Goal: Information Seeking & Learning: Learn about a topic

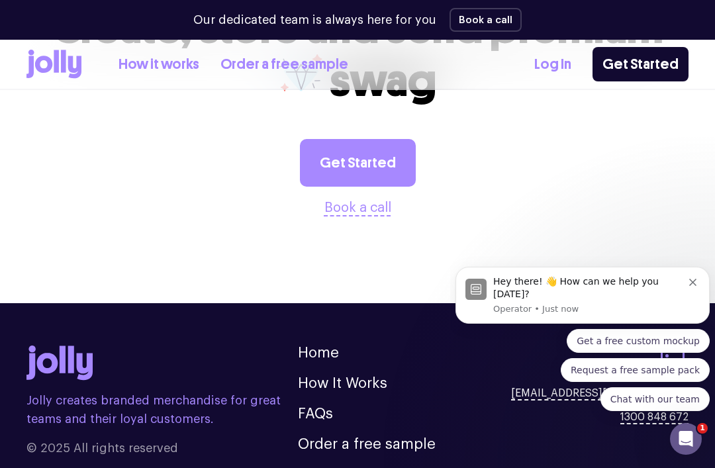
click at [693, 353] on button "Get a free custom mockup" at bounding box center [638, 341] width 143 height 24
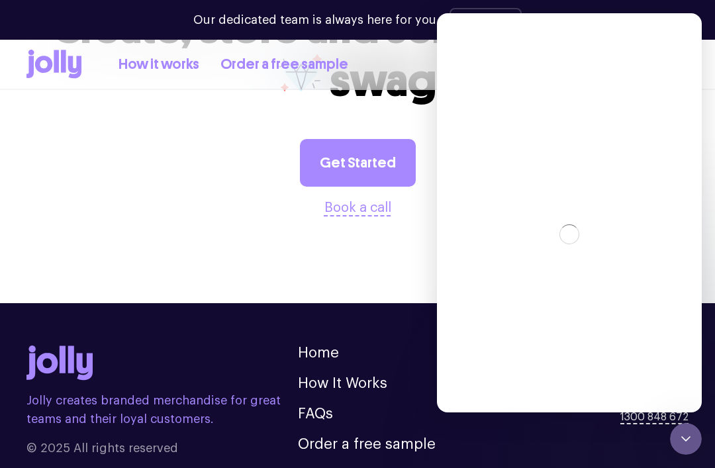
scroll to position [3347, 0]
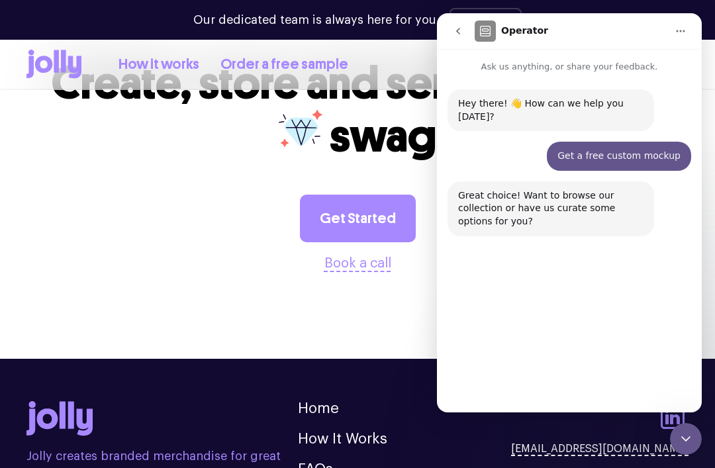
click at [683, 38] on button "Home" at bounding box center [680, 31] width 25 height 25
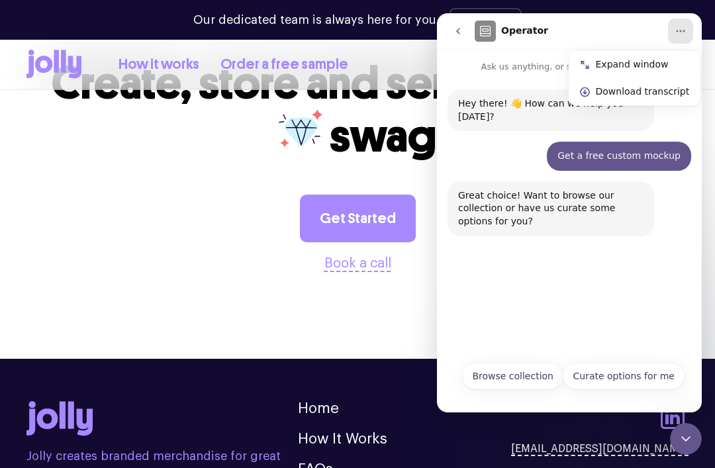
click at [133, 246] on section "Create, store and send premium swag Get Started Book a call" at bounding box center [357, 166] width 715 height 302
click at [45, 75] on icon at bounding box center [53, 64] width 55 height 29
click at [29, 59] on icon at bounding box center [29, 67] width 7 height 22
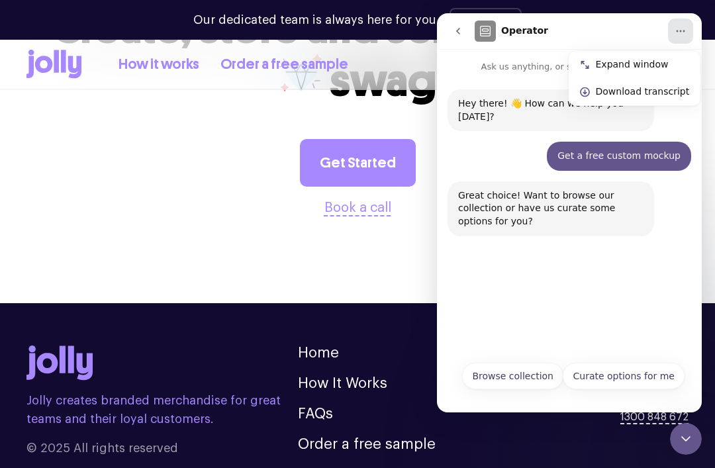
click at [318, 406] on link "FAQs" at bounding box center [315, 413] width 35 height 15
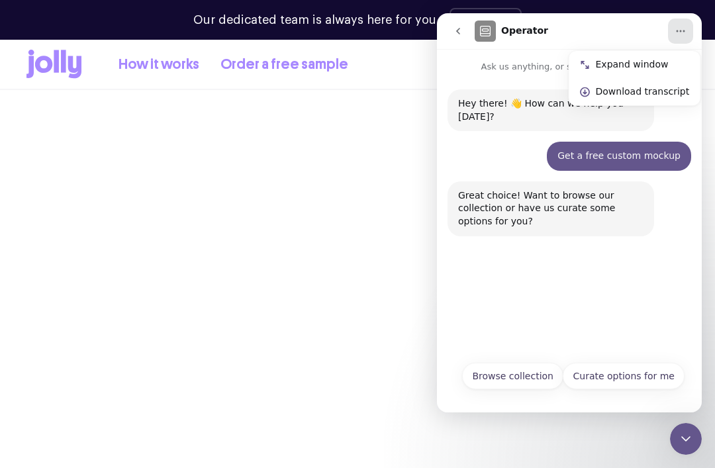
click at [330, 393] on span "swag" at bounding box center [383, 420] width 107 height 54
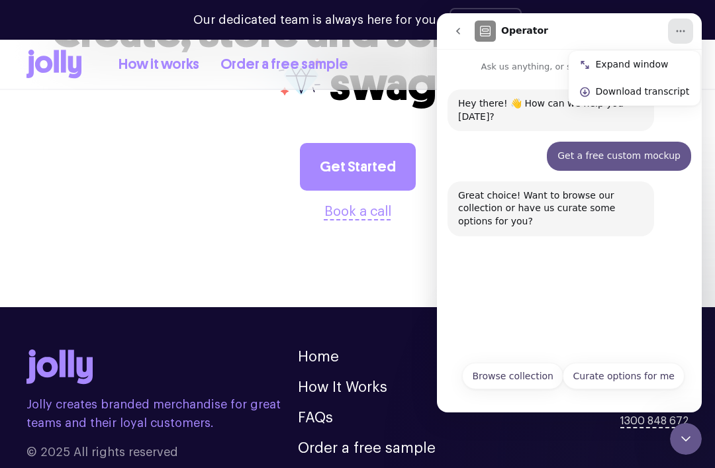
scroll to position [2289, 0]
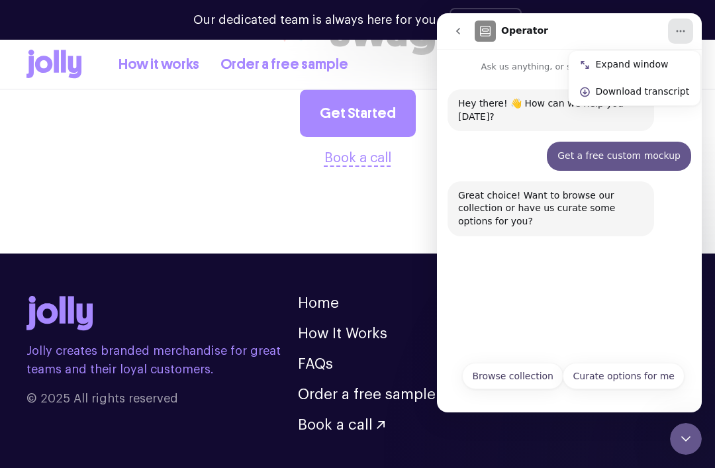
click at [456, 42] on button "go back" at bounding box center [457, 31] width 25 height 25
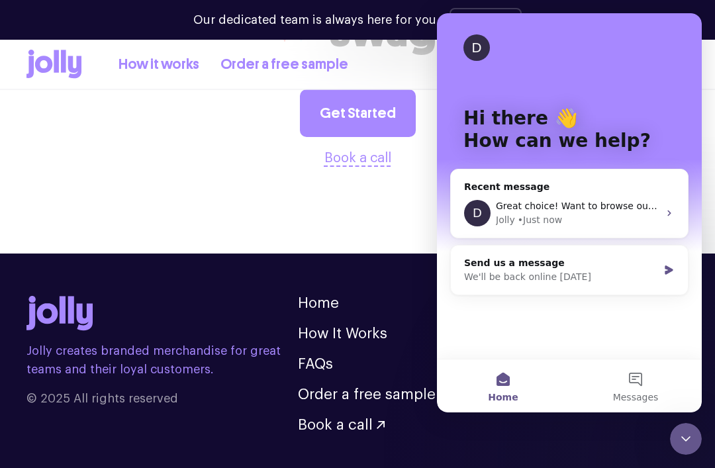
click at [693, 441] on icon "Close Intercom Messenger" at bounding box center [686, 439] width 16 height 16
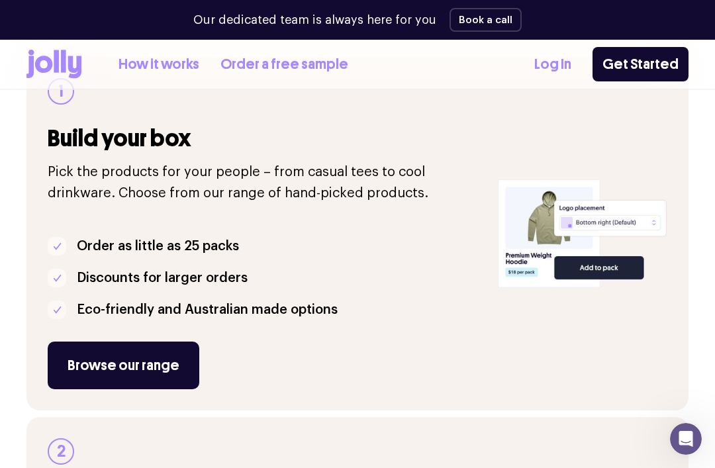
scroll to position [0, 0]
